Goal: Task Accomplishment & Management: Manage account settings

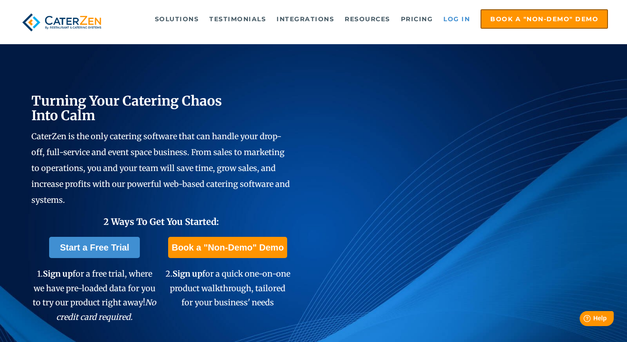
click at [456, 19] on link "Log in" at bounding box center [456, 19] width 35 height 18
click at [453, 20] on link "Log in" at bounding box center [456, 19] width 35 height 18
